Goal: Task Accomplishment & Management: Manage account settings

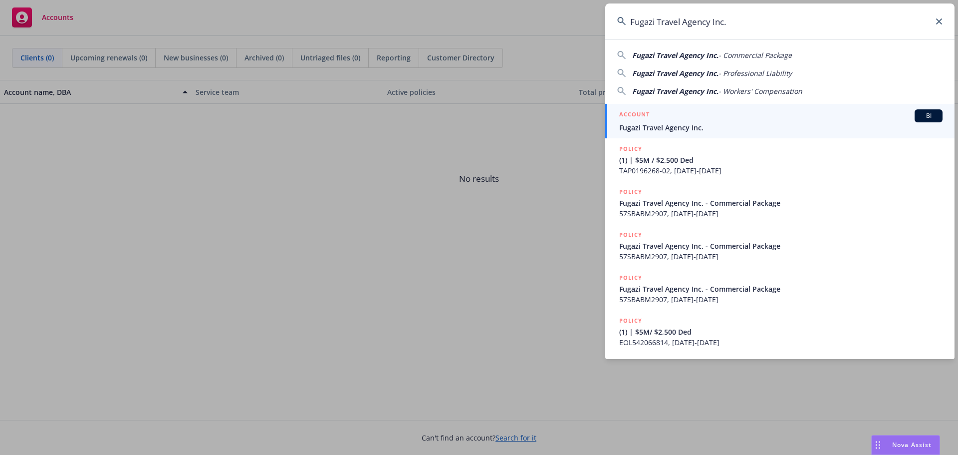
type input "Fugazi Travel Agency Inc."
click at [678, 121] on div "ACCOUNT BI" at bounding box center [780, 115] width 323 height 13
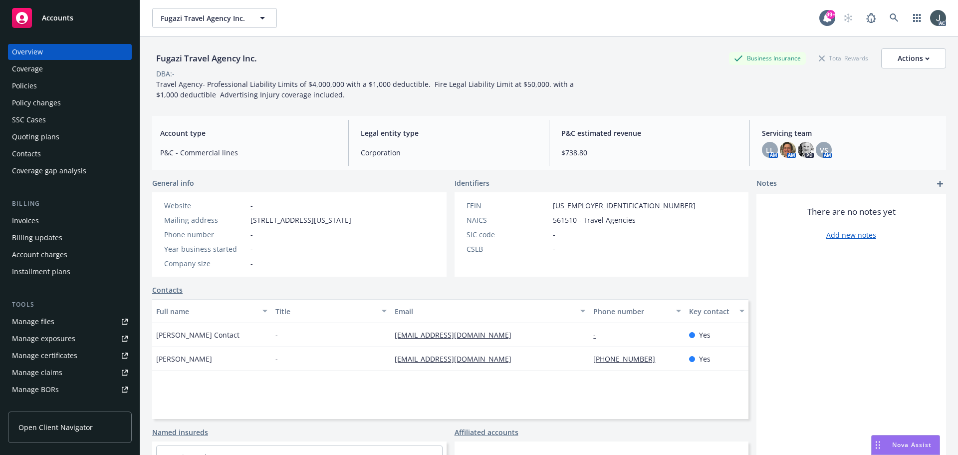
click at [143, 297] on div "Fugazi Travel Agency Inc. Business Insurance Total Rewards Actions DBA: - Trave…" at bounding box center [549, 263] width 818 height 455
click at [11, 316] on link "Manage files" at bounding box center [70, 321] width 124 height 16
drag, startPoint x: 275, startPoint y: 54, endPoint x: 151, endPoint y: 57, distance: 124.3
click at [151, 57] on div "Fugazi Travel Agency Inc. Business Insurance Total Rewards Actions DBA: - Trave…" at bounding box center [549, 263] width 818 height 455
copy div "Fugazi Travel Agency Inc."
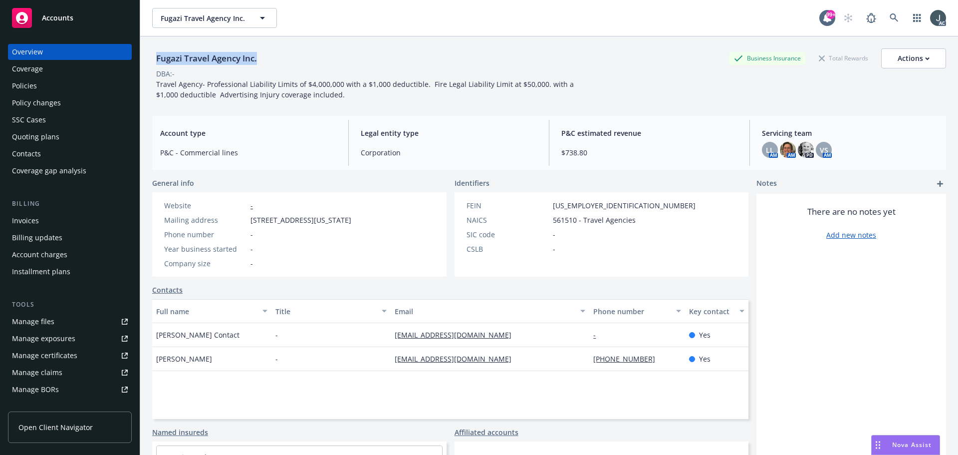
click at [51, 133] on div "Quoting plans" at bounding box center [35, 137] width 47 height 16
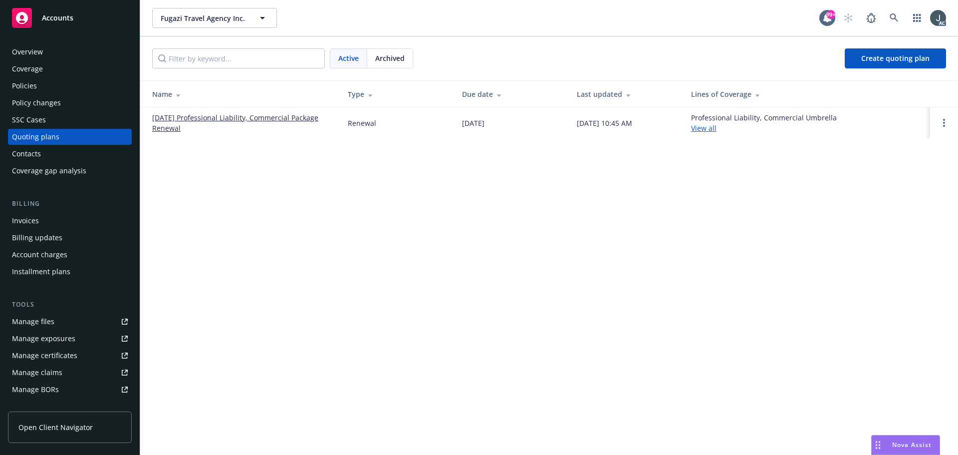
click at [300, 117] on link "10/23/25 Professional Liability, Commercial Package Renewal" at bounding box center [242, 122] width 180 height 21
